Goal: Task Accomplishment & Management: Manage account settings

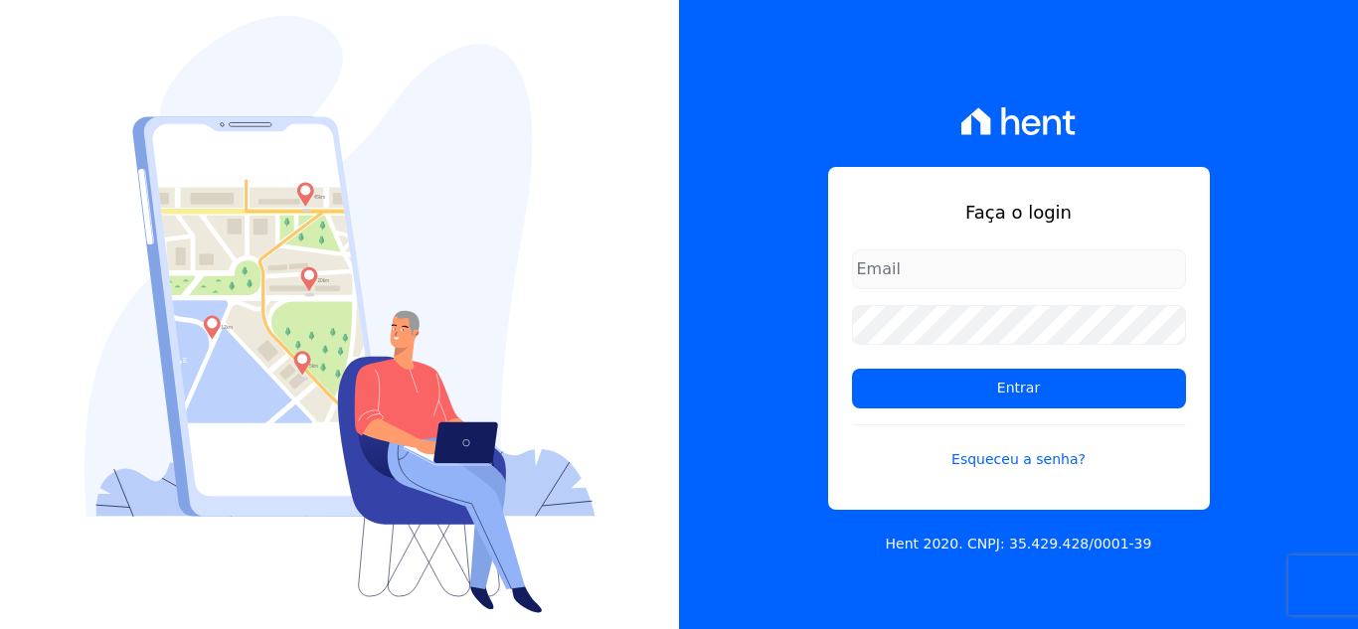
click at [890, 280] on input "email" at bounding box center [1019, 270] width 334 height 40
type input "[PERSON_NAME][EMAIL_ADDRESS][PERSON_NAME][DOMAIN_NAME]"
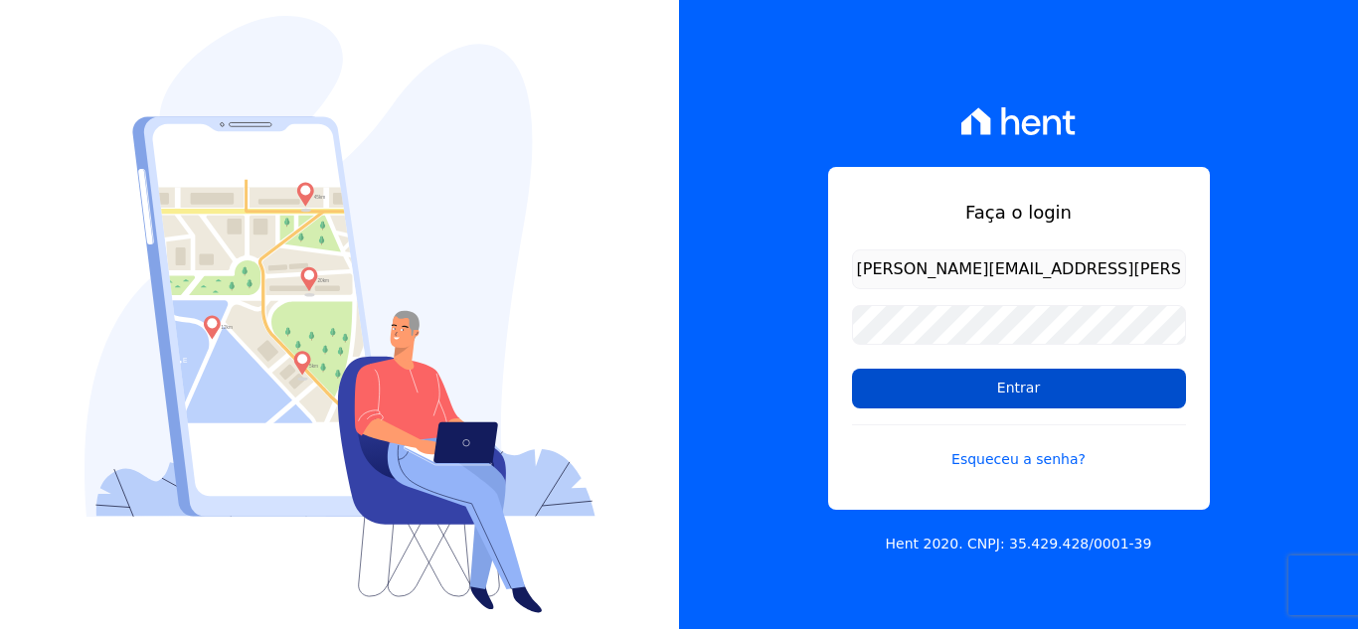
click at [994, 394] on input "Entrar" at bounding box center [1019, 389] width 334 height 40
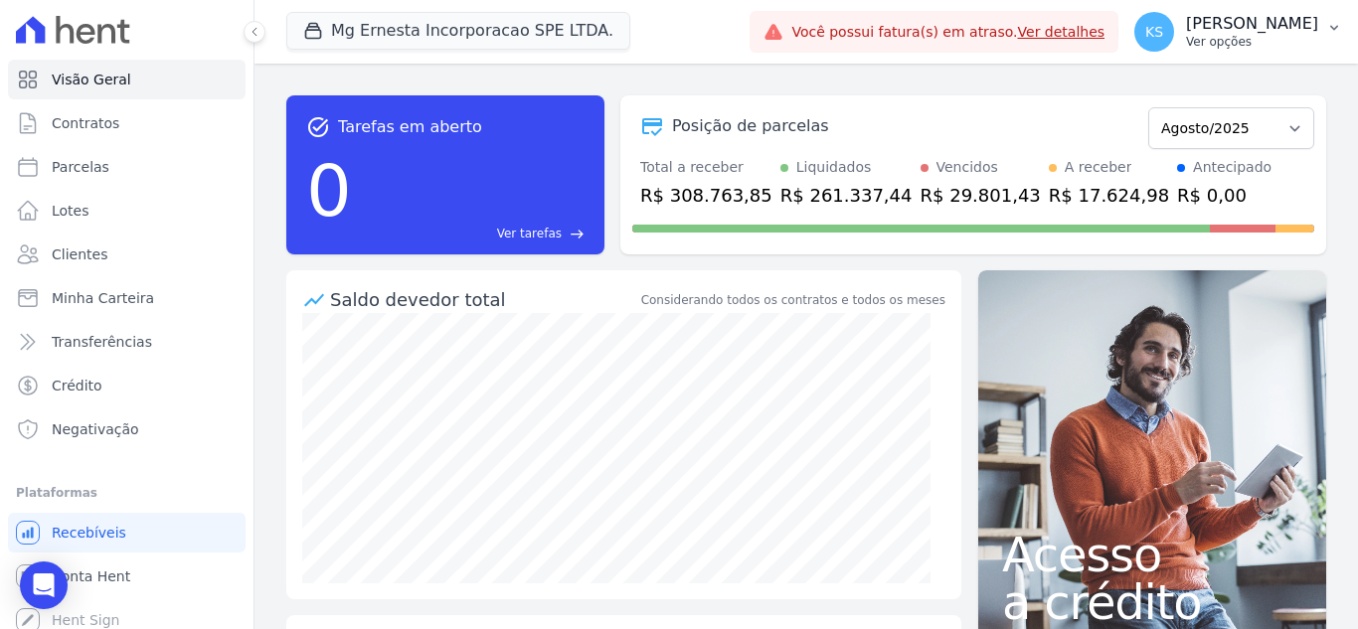
click at [1275, 31] on p "[PERSON_NAME]" at bounding box center [1252, 24] width 132 height 20
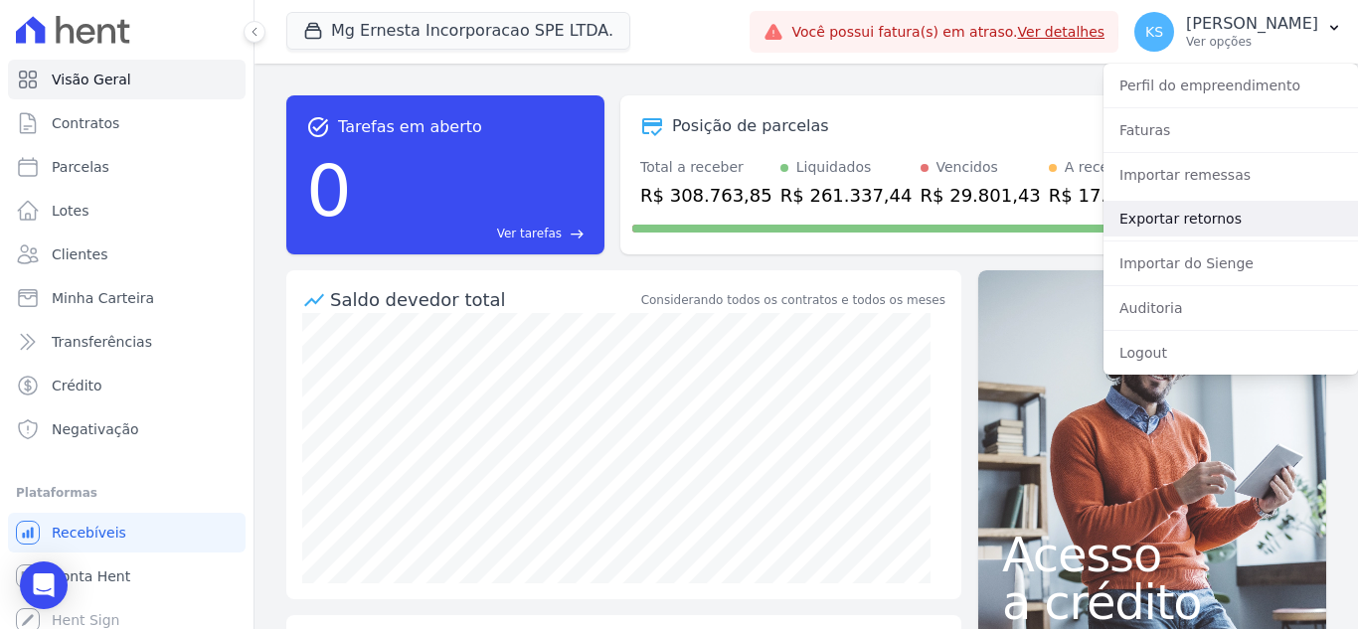
click at [1173, 222] on link "Exportar retornos" at bounding box center [1231, 219] width 255 height 36
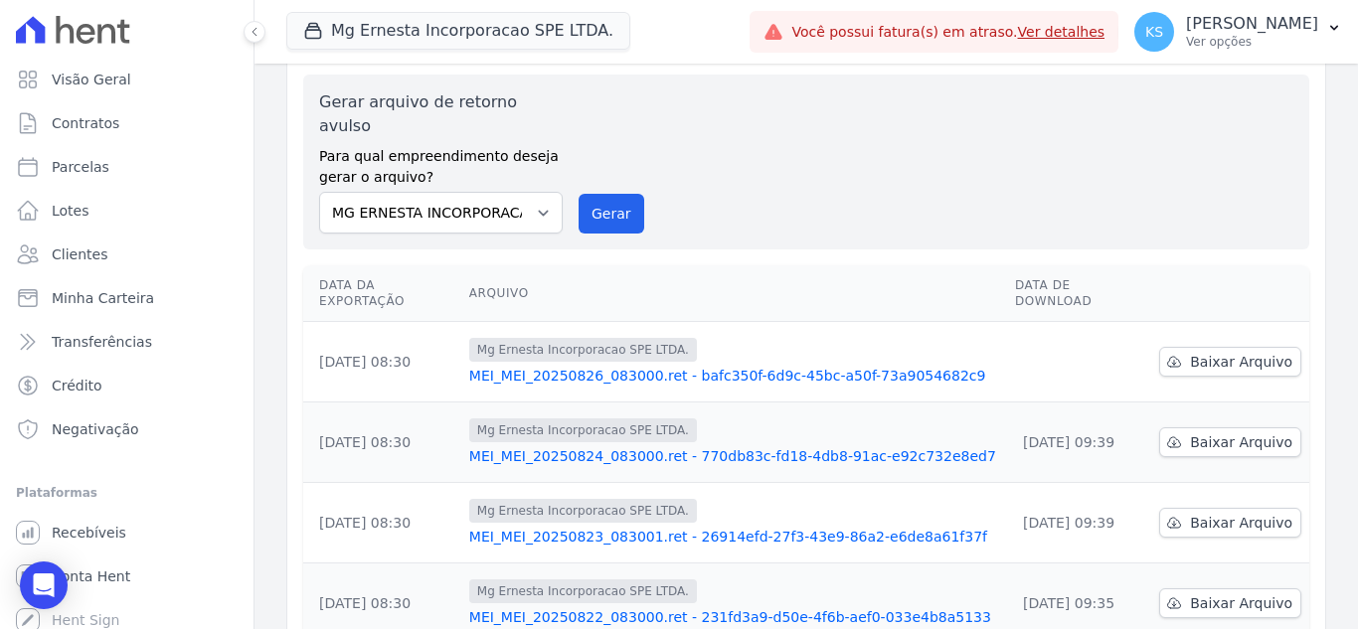
scroll to position [99, 0]
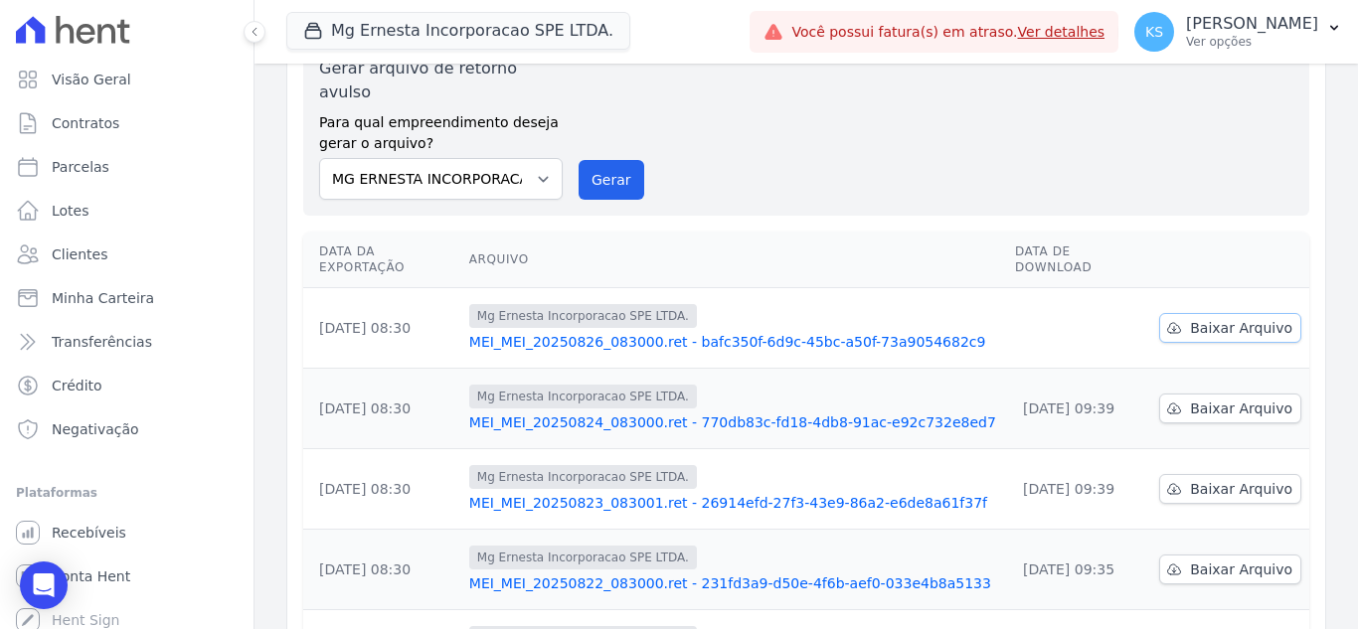
click at [1190, 318] on span "Baixar Arquivo" at bounding box center [1241, 328] width 102 height 20
click at [862, 143] on div "Gerar arquivo de retorno avulso Para qual empreendimento deseja gerar o arquivo…" at bounding box center [806, 128] width 975 height 143
click at [1235, 27] on div "KS [PERSON_NAME] Ver opções" at bounding box center [1227, 32] width 184 height 40
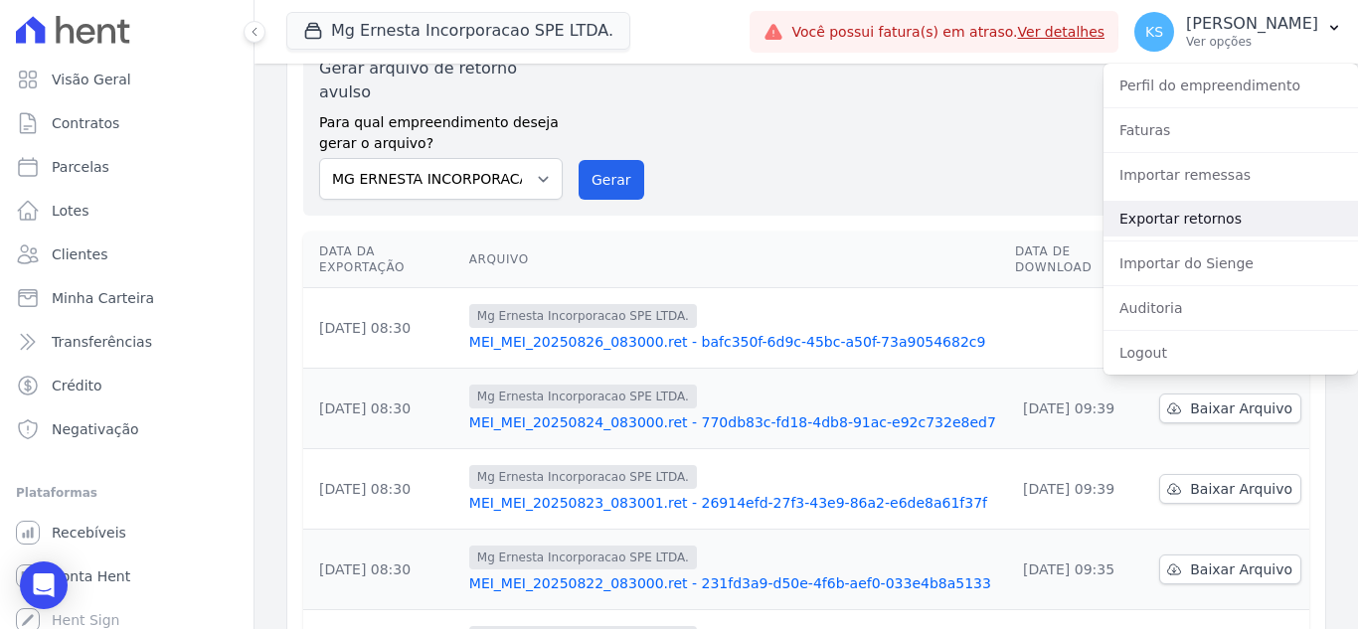
click at [1191, 228] on link "Exportar retornos" at bounding box center [1231, 219] width 255 height 36
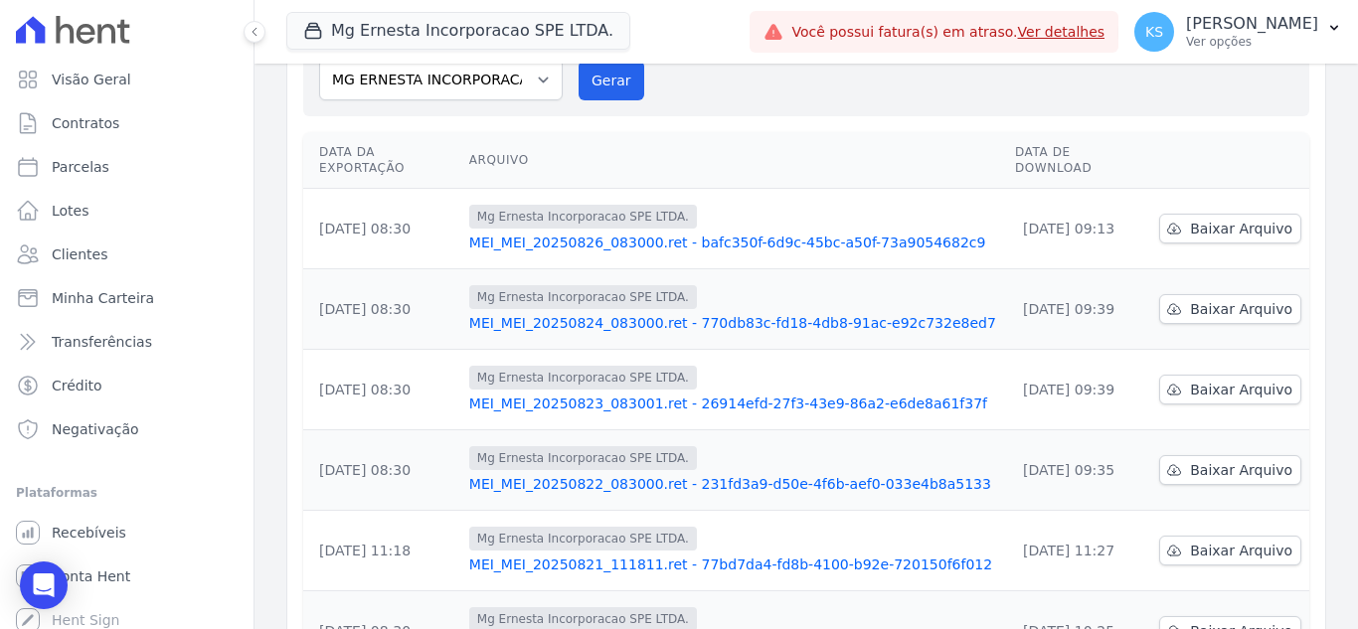
scroll to position [0, 0]
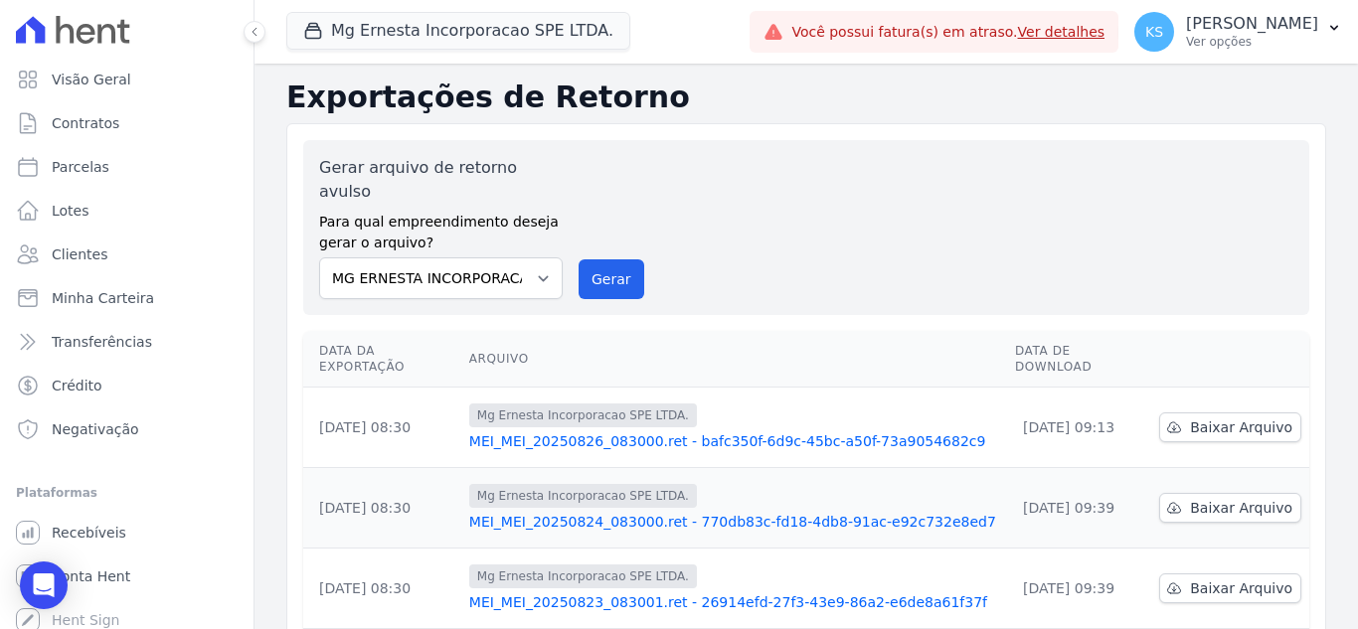
click at [1106, 34] on link "Ver detalhes" at bounding box center [1062, 32] width 88 height 16
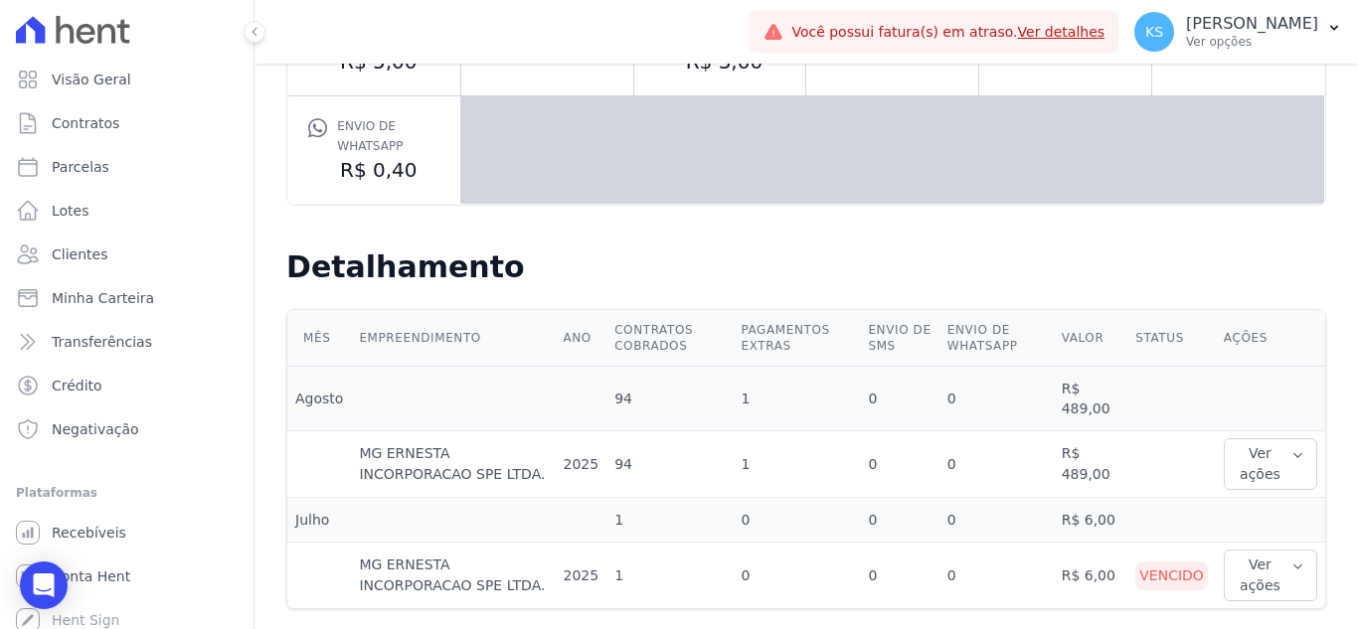
scroll to position [355, 0]
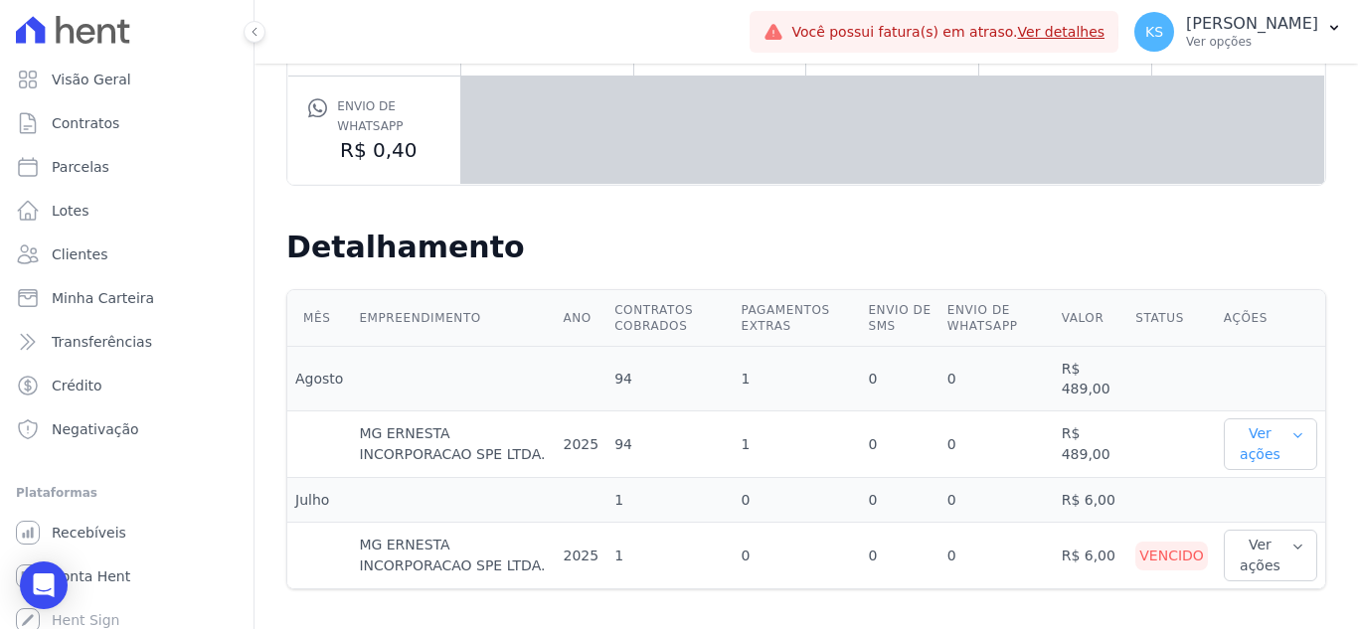
click at [1255, 445] on button "Ver ações" at bounding box center [1270, 445] width 93 height 52
click at [1255, 481] on link "Ver detalhes" at bounding box center [1276, 484] width 88 height 21
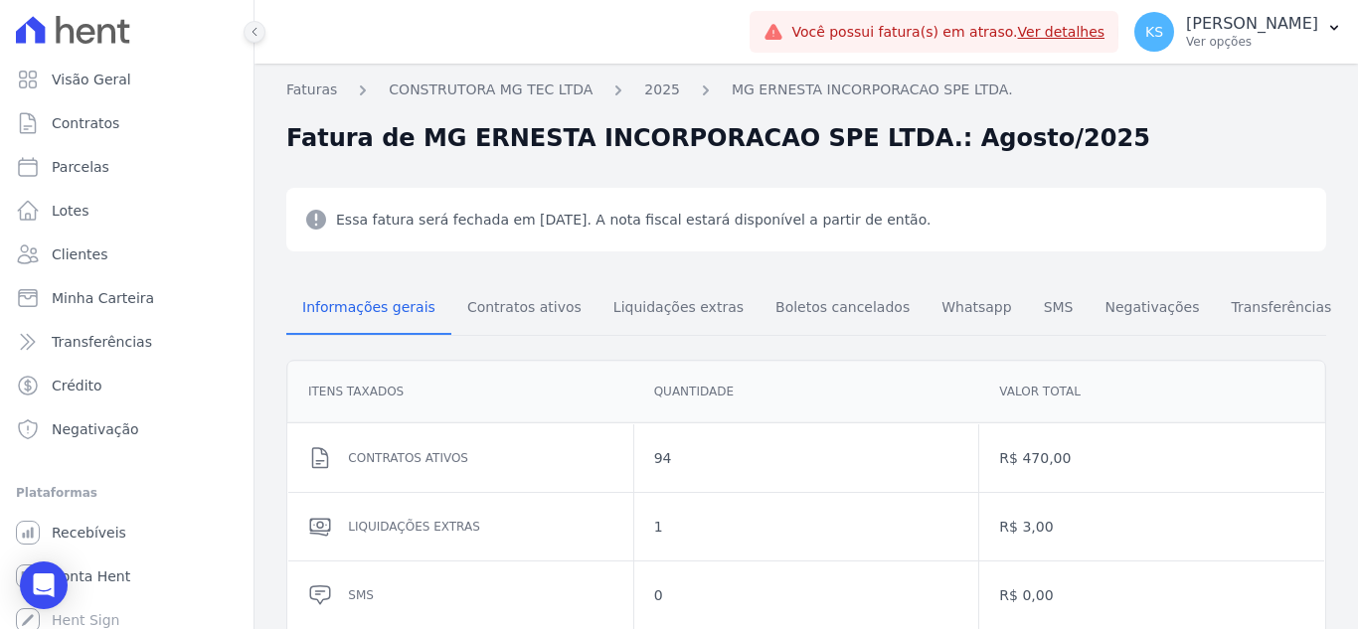
click at [258, 25] on button at bounding box center [255, 32] width 22 height 22
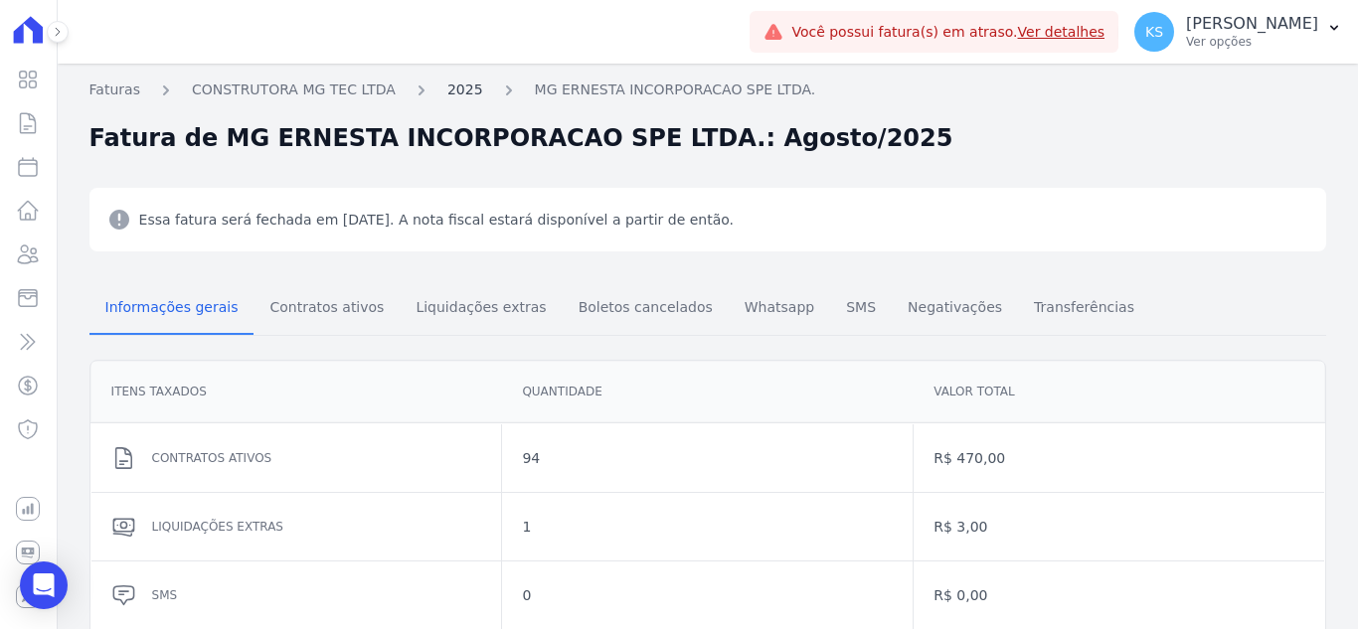
click at [447, 93] on link "2025" at bounding box center [465, 90] width 36 height 21
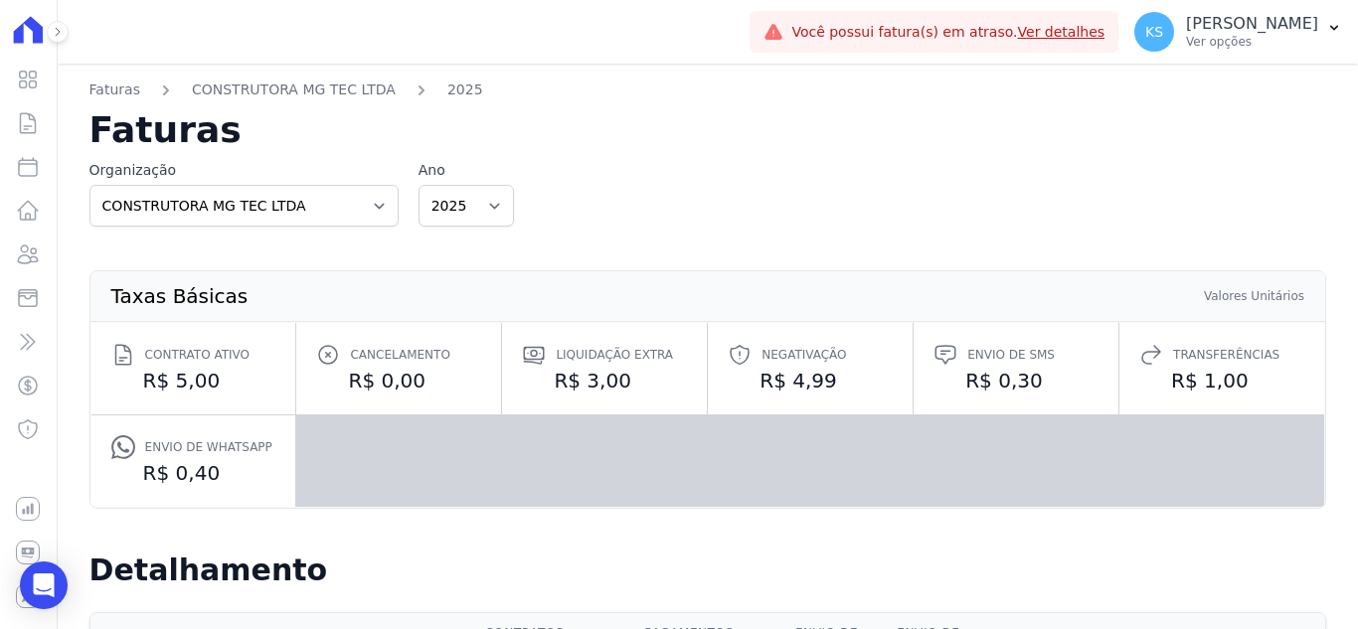
click at [1106, 29] on link "Ver detalhes" at bounding box center [1062, 32] width 88 height 16
click at [31, 40] on icon at bounding box center [28, 30] width 41 height 28
click at [37, 210] on icon at bounding box center [29, 211] width 20 height 18
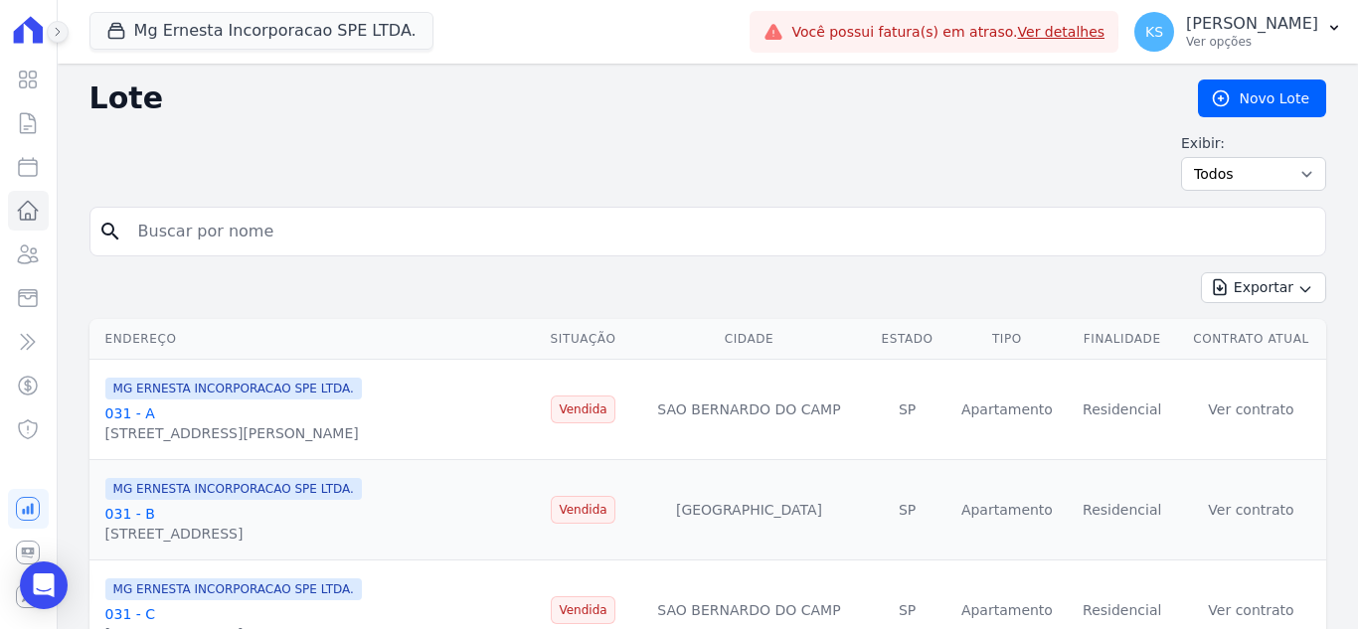
click at [60, 30] on icon at bounding box center [58, 32] width 12 height 12
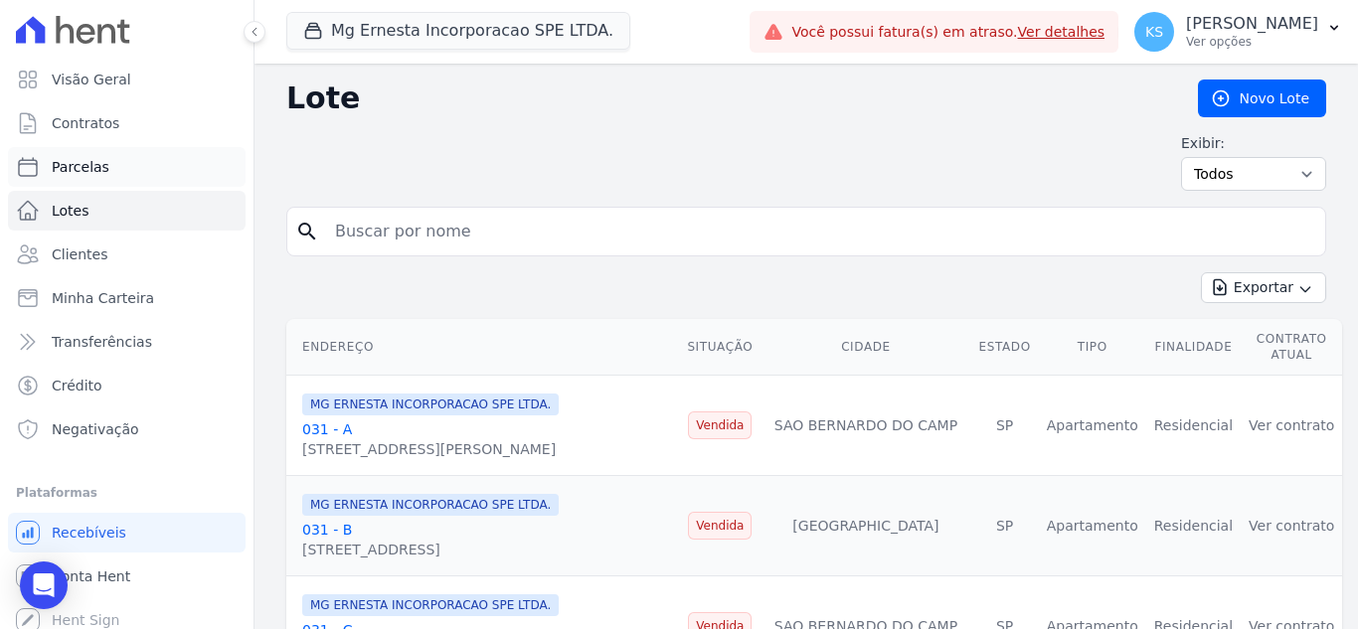
click at [81, 169] on span "Parcelas" at bounding box center [81, 167] width 58 height 20
select select
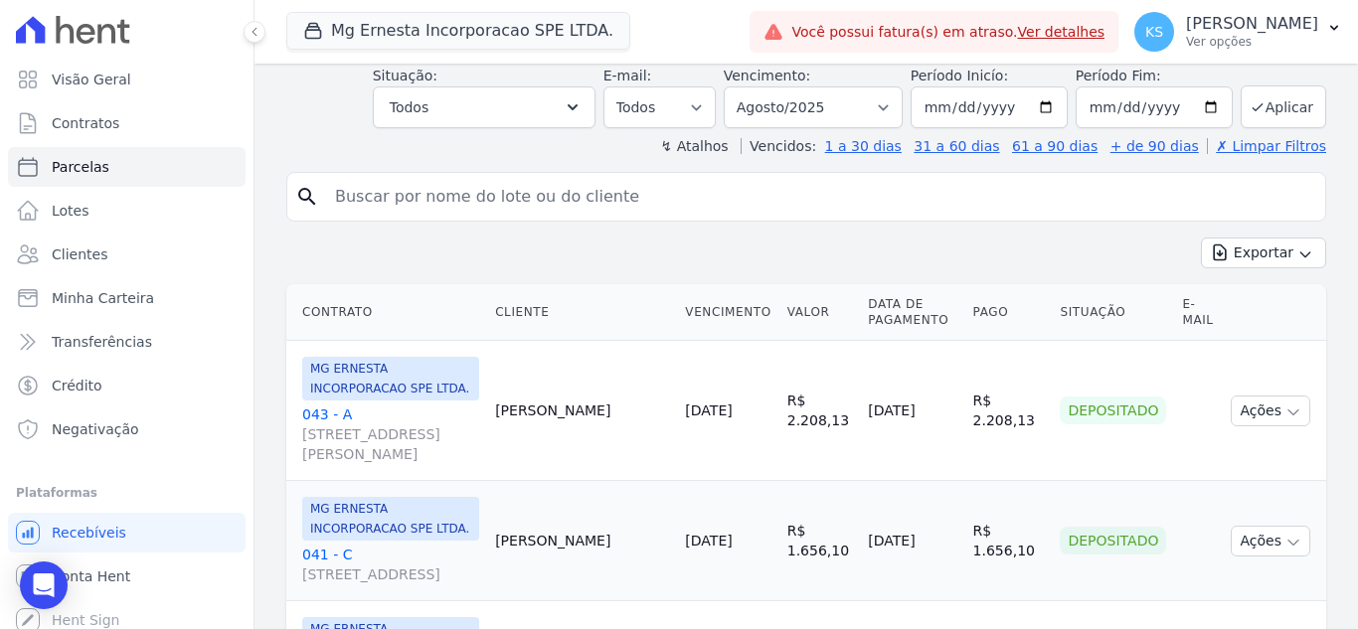
scroll to position [99, 0]
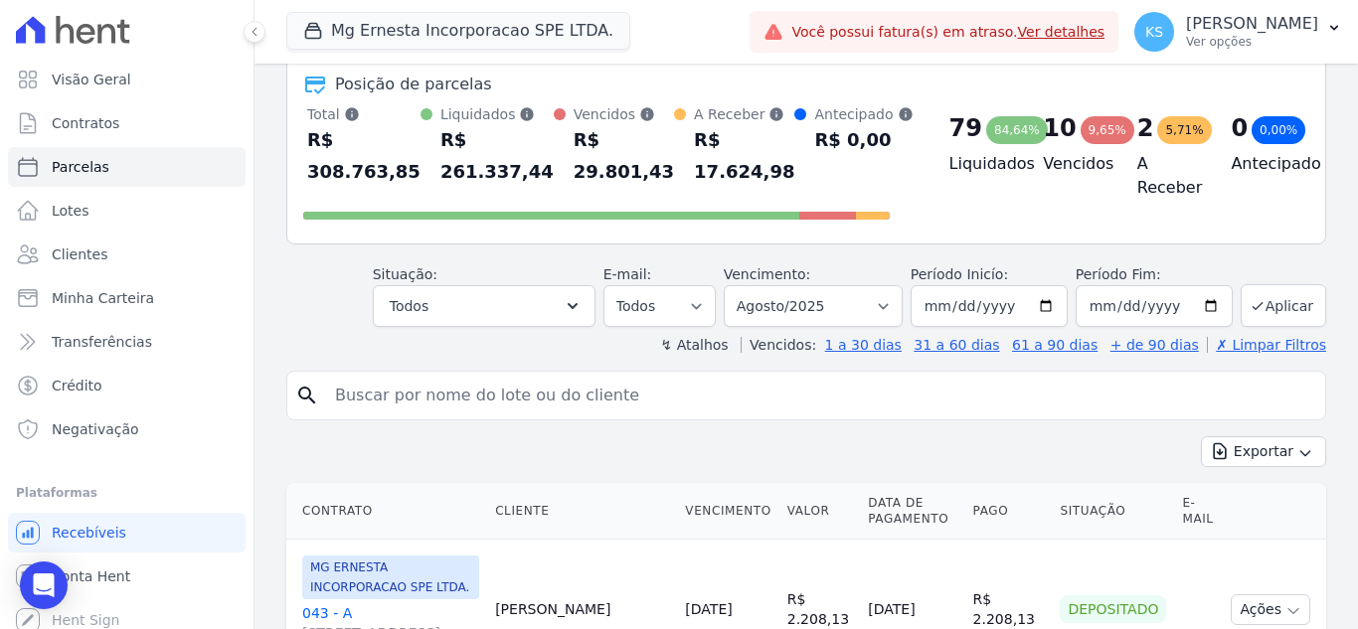
click at [1090, 133] on div "9,65%" at bounding box center [1108, 130] width 54 height 28
click at [1069, 169] on h4 "Vencidos" at bounding box center [1074, 164] width 63 height 24
click at [544, 311] on button "Todos" at bounding box center [484, 306] width 223 height 42
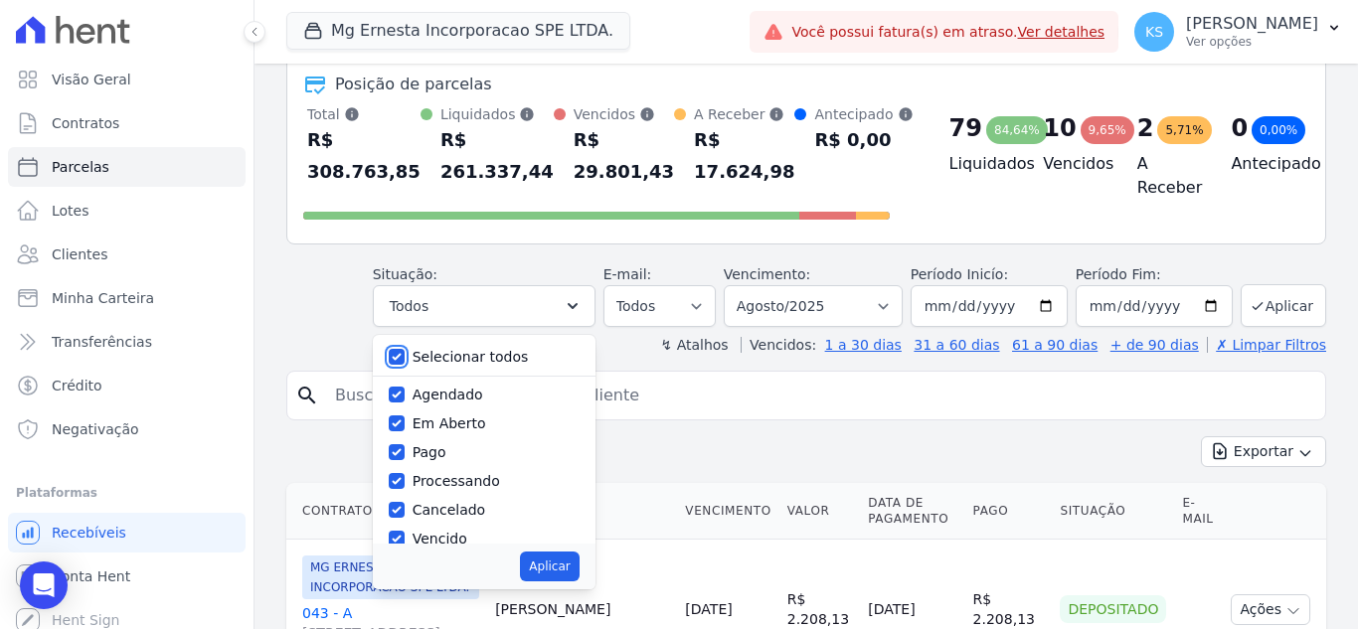
click at [405, 354] on input "Selecionar todos" at bounding box center [397, 357] width 16 height 16
checkbox input "false"
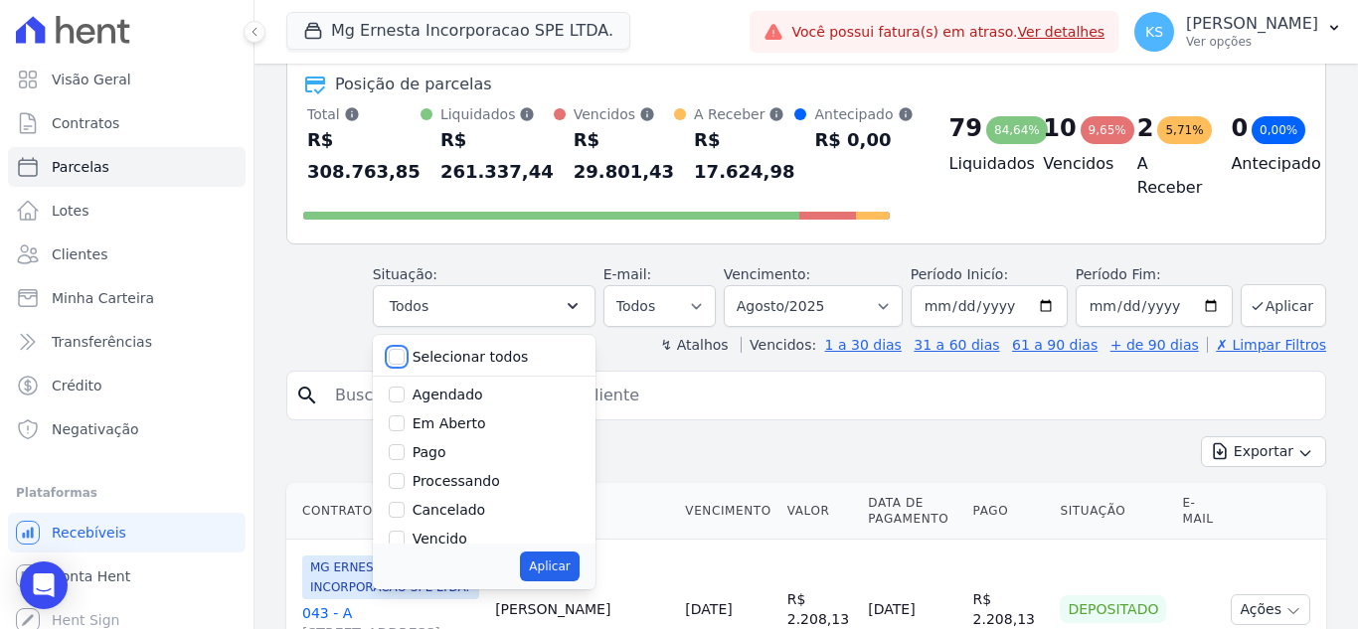
checkbox input "false"
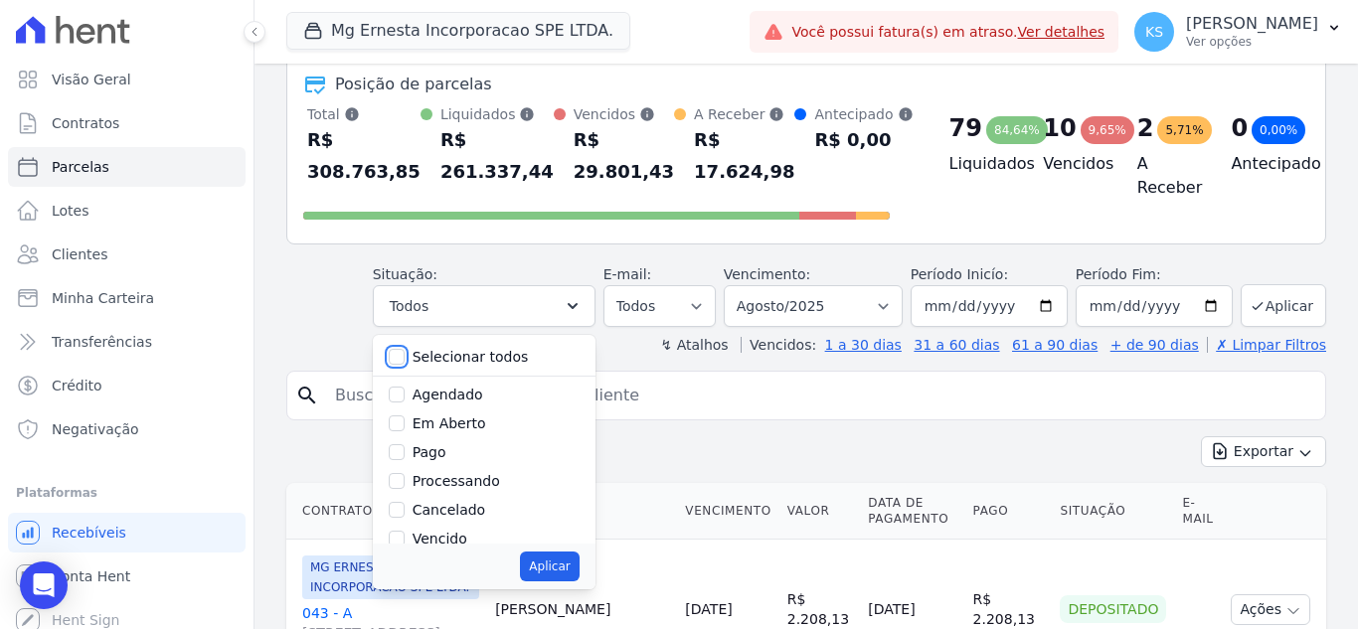
checkbox input "false"
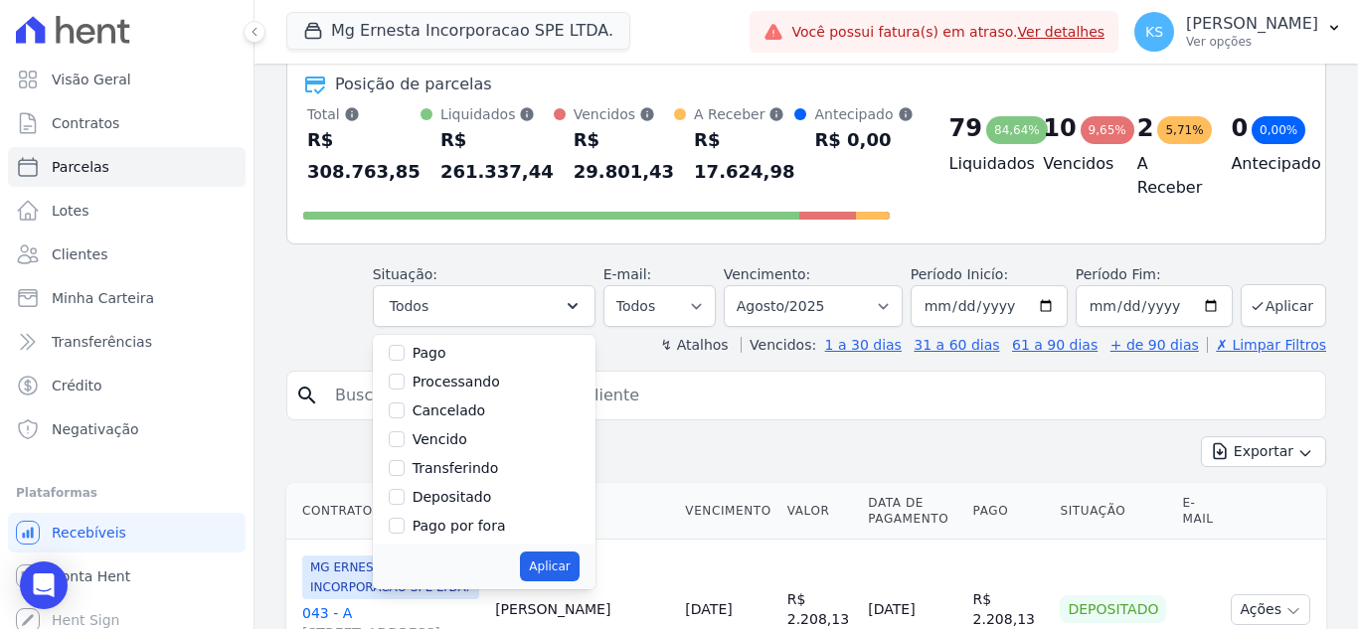
click at [439, 437] on label "Vencido" at bounding box center [440, 440] width 55 height 16
click at [405, 437] on input "Vencido" at bounding box center [397, 440] width 16 height 16
checkbox input "true"
click at [551, 569] on button "Aplicar" at bounding box center [549, 567] width 59 height 30
select select "overdue"
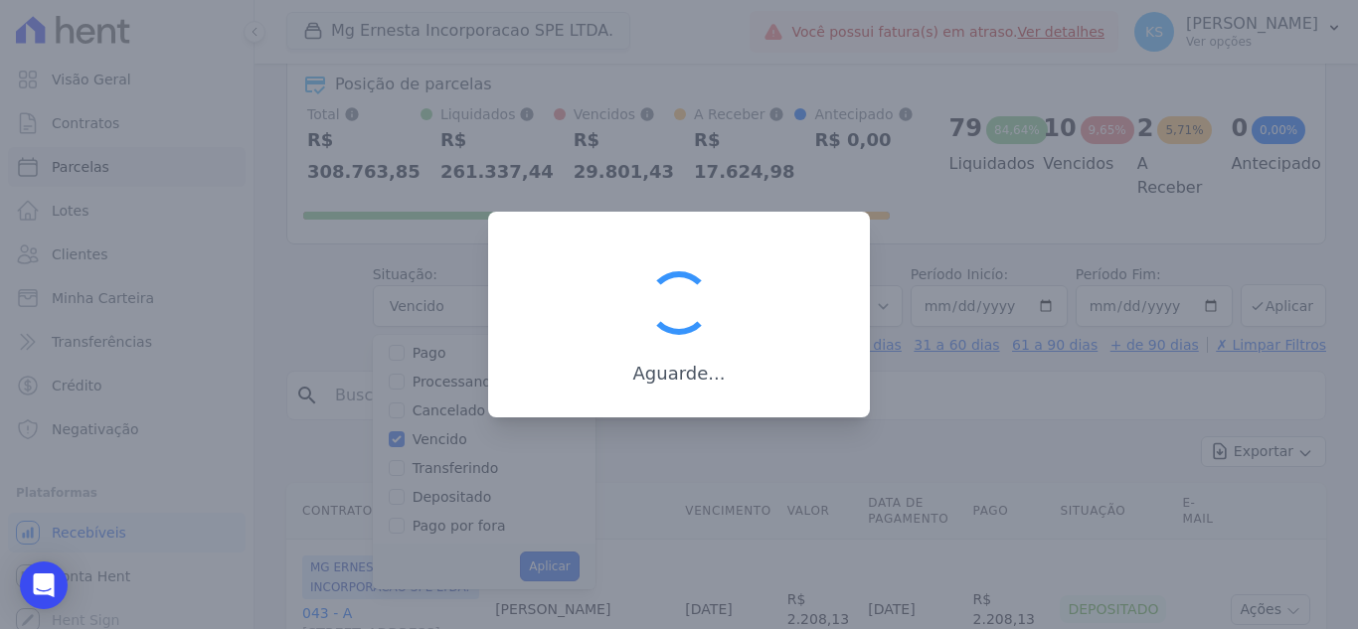
scroll to position [36, 0]
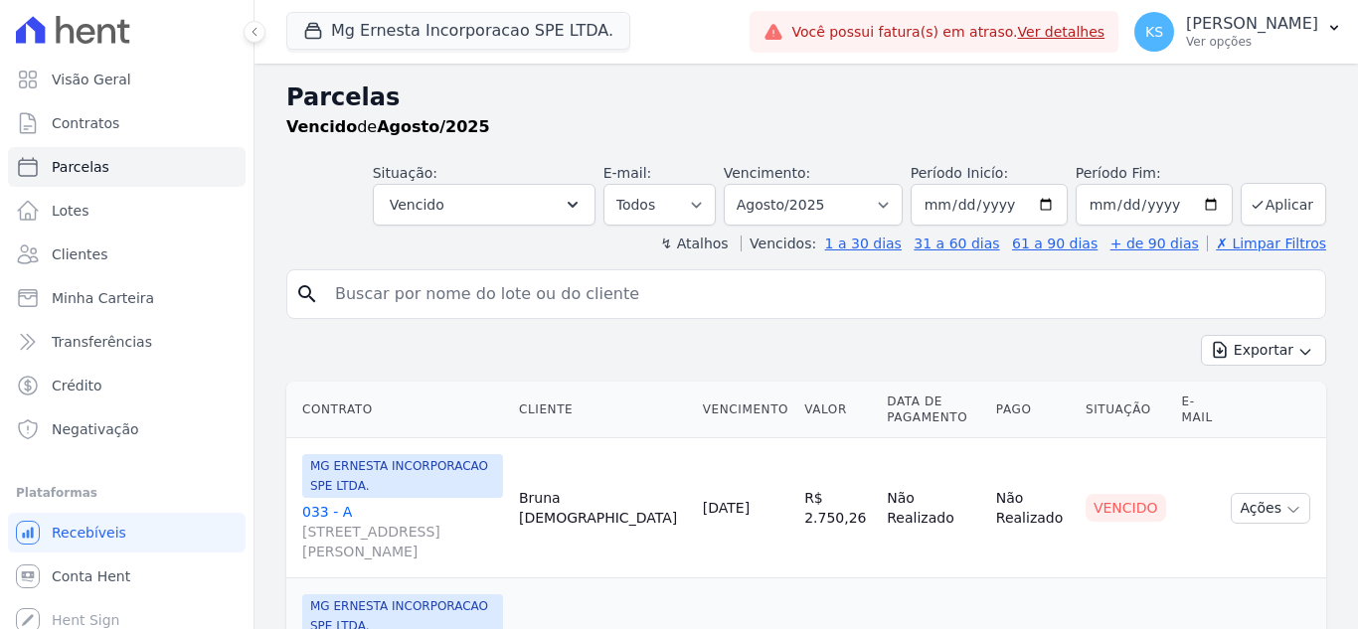
select select
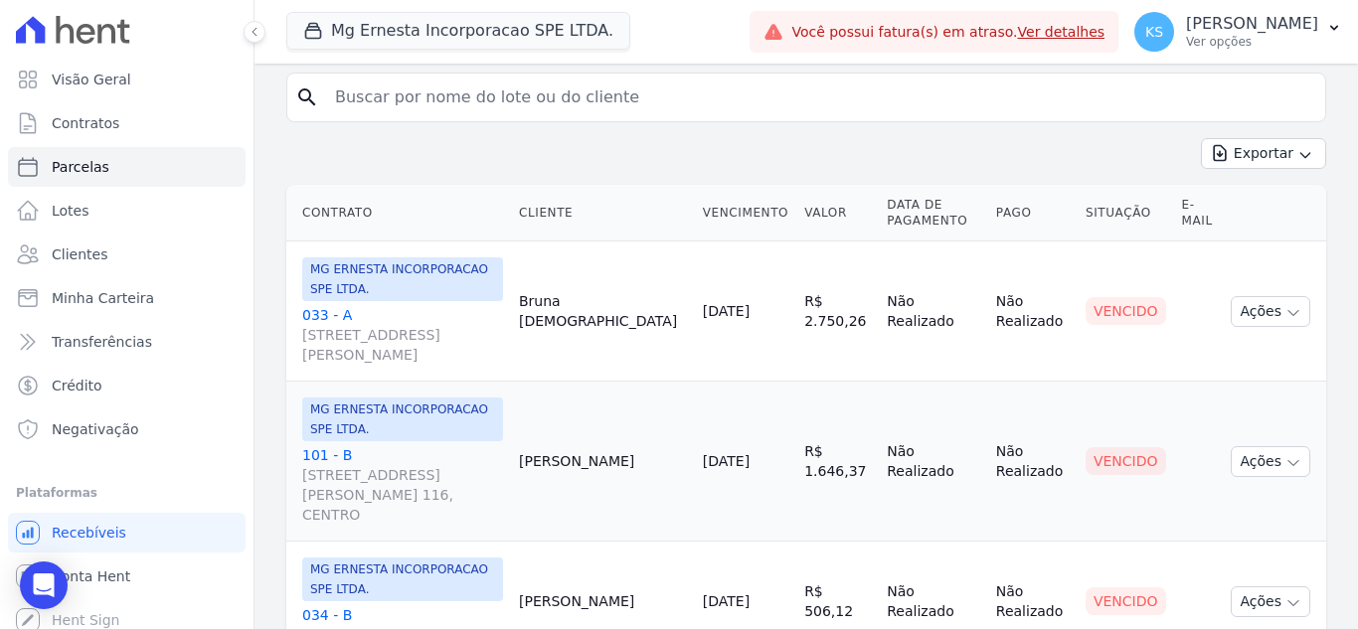
scroll to position [199, 0]
click at [1286, 303] on icon "button" at bounding box center [1294, 311] width 16 height 16
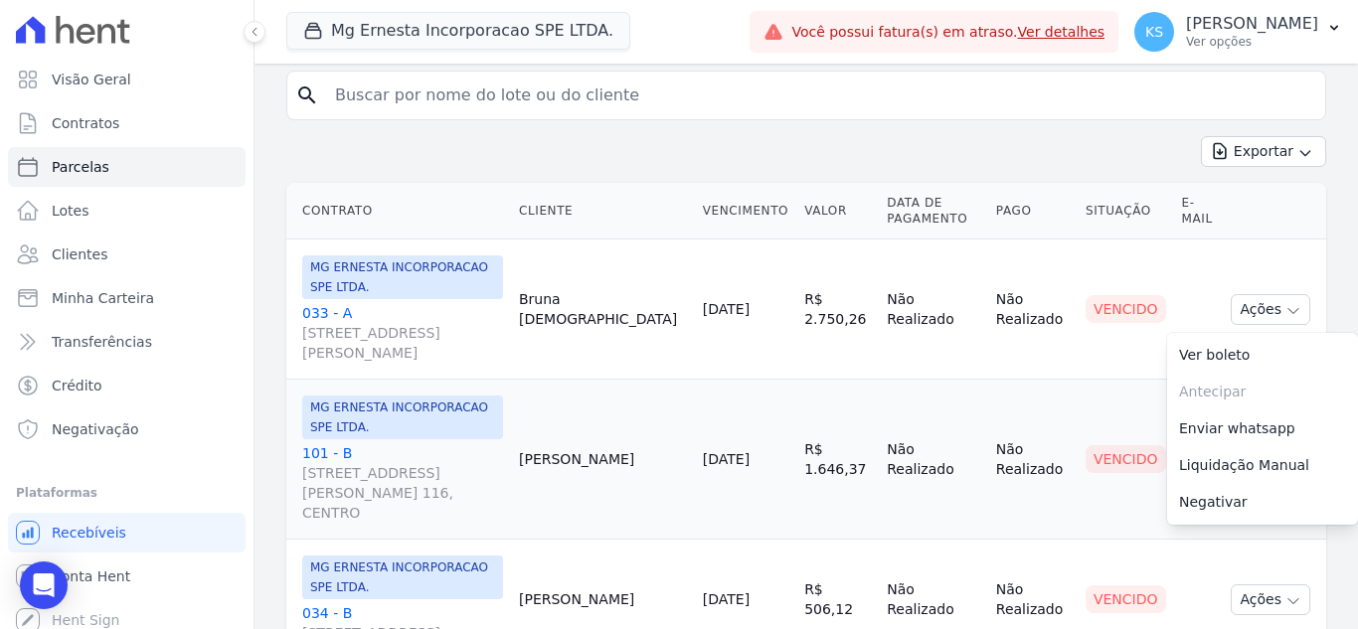
click at [1176, 282] on td "Cliente sem endereço de e-mail" at bounding box center [1199, 310] width 50 height 140
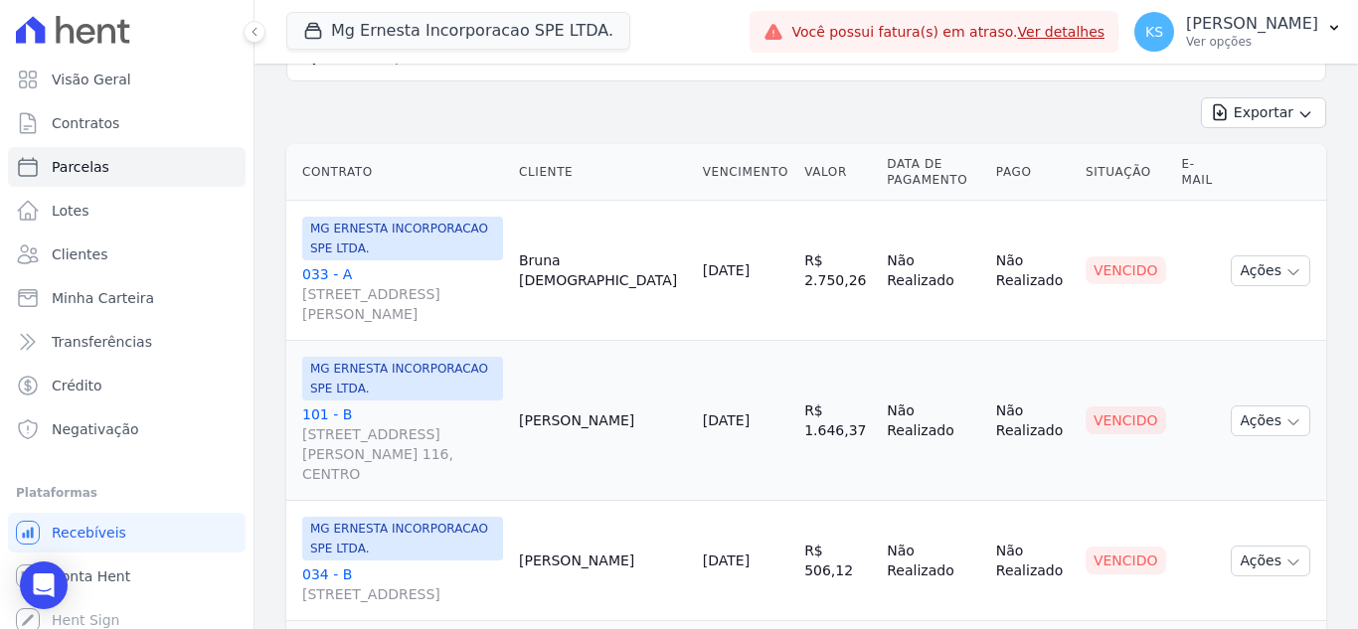
scroll to position [0, 0]
